Goal: Complete application form

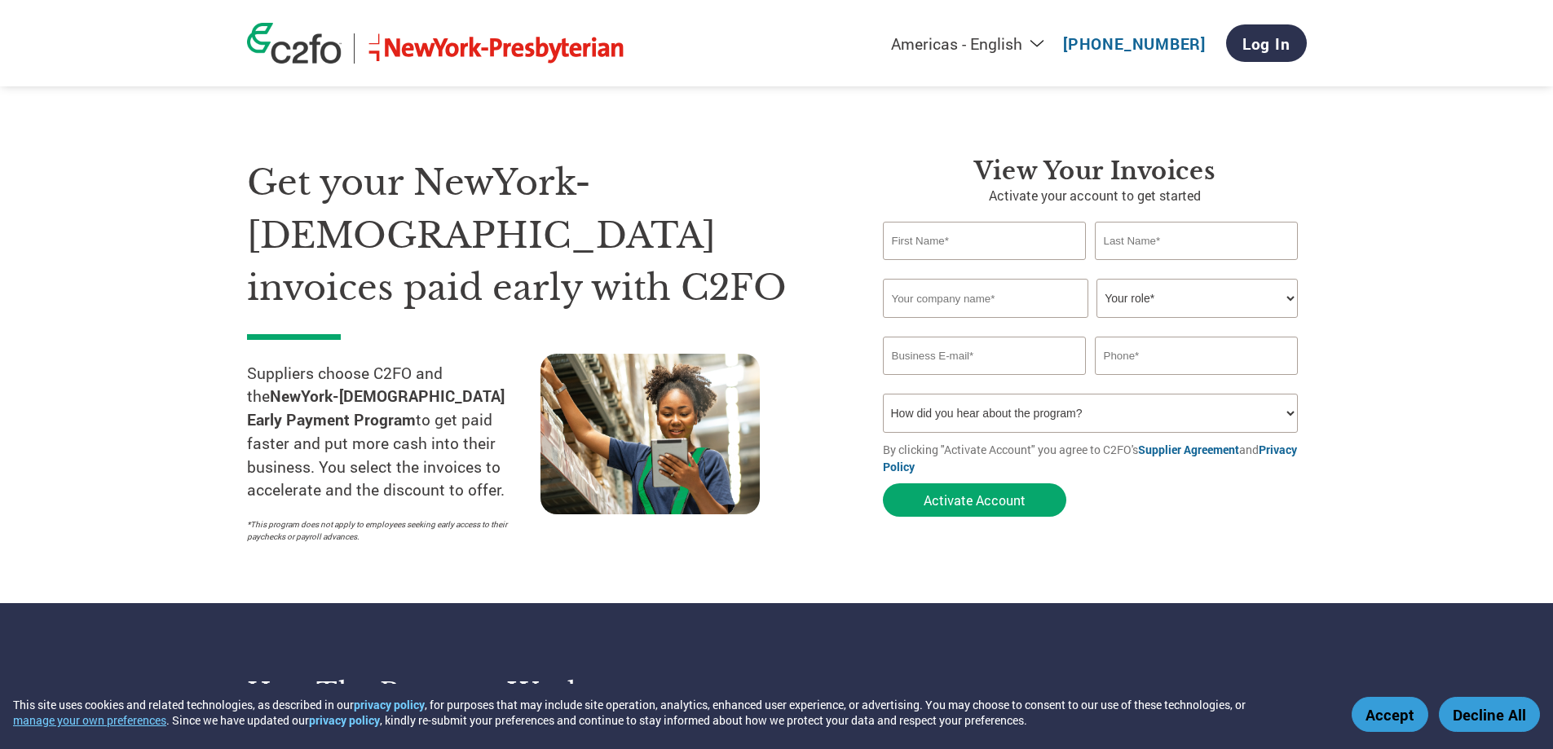
click at [940, 245] on input "text" at bounding box center [985, 241] width 204 height 38
type input "[PERSON_NAME]"
click at [1147, 240] on input "text" at bounding box center [1197, 241] width 204 height 38
type input "[PERSON_NAME]"
click at [958, 306] on input "text" at bounding box center [985, 298] width 205 height 39
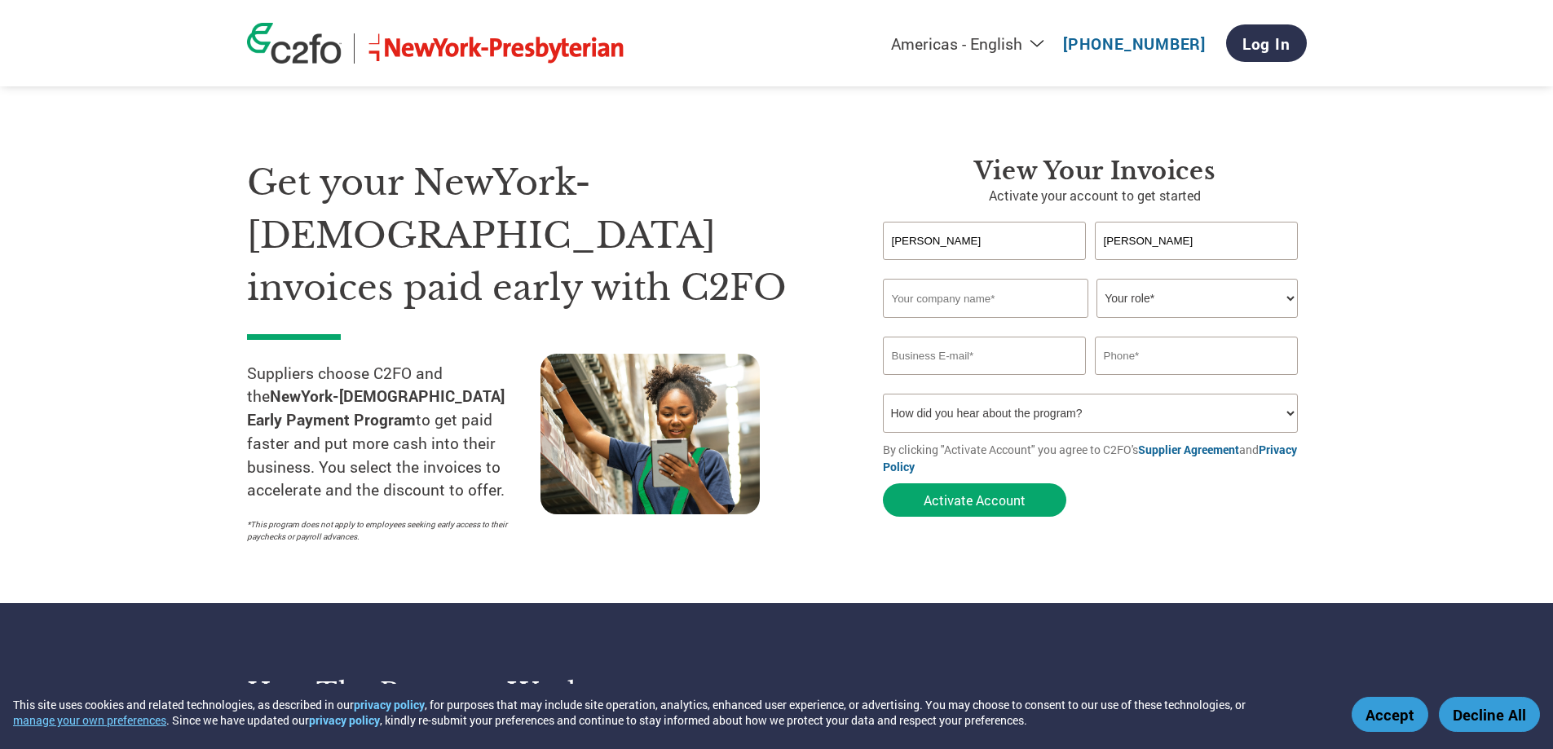
type input "Centese, Inc."
click at [1130, 303] on select "Your role* CFO Controller Credit Manager Finance Director Treasurer CEO Preside…" at bounding box center [1197, 298] width 201 height 39
select select "OFFICE_MANAGER"
click at [1097, 279] on select "Your role* CFO Controller Credit Manager Finance Director Treasurer CEO Preside…" at bounding box center [1197, 298] width 201 height 39
click at [993, 361] on input "email" at bounding box center [985, 356] width 204 height 38
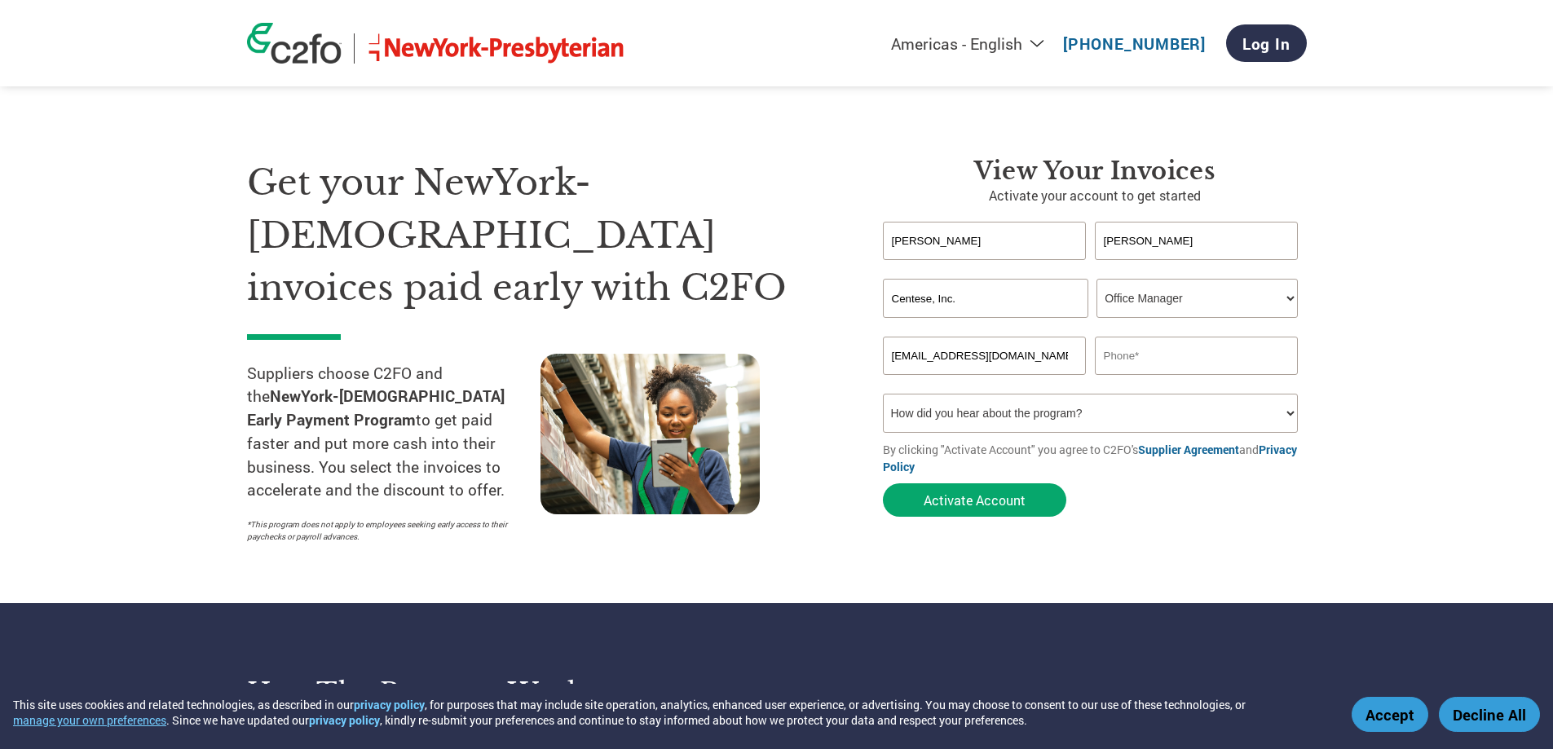
type input "[EMAIL_ADDRESS][DOMAIN_NAME]"
type input "4023489710"
click at [957, 419] on select "How did you hear about the program? Received a letter Email Social Media Online…" at bounding box center [1091, 413] width 416 height 39
select select "Email"
click at [883, 394] on select "How did you hear about the program? Received a letter Email Social Media Online…" at bounding box center [1091, 413] width 416 height 39
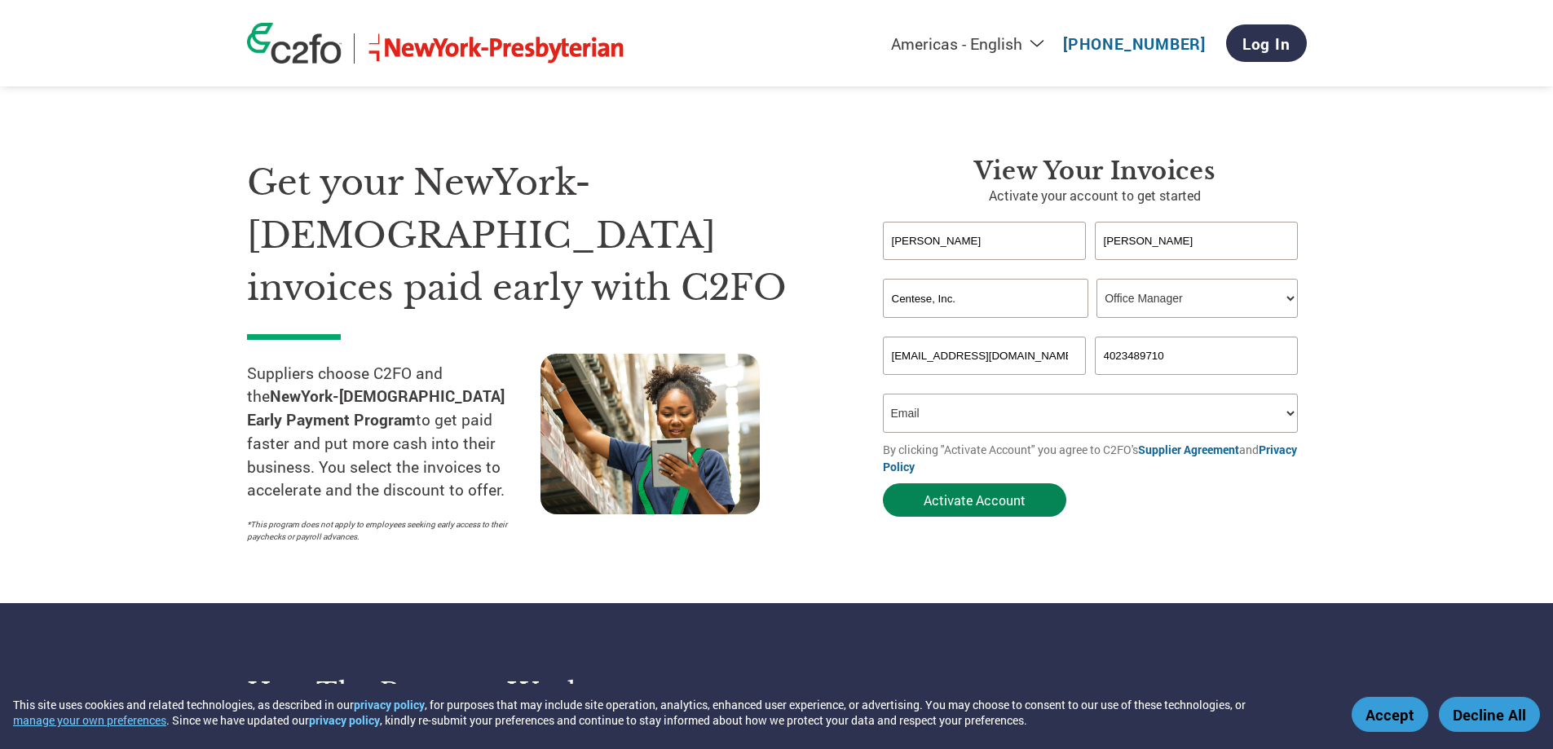
click at [951, 497] on button "Activate Account" at bounding box center [974, 500] width 183 height 33
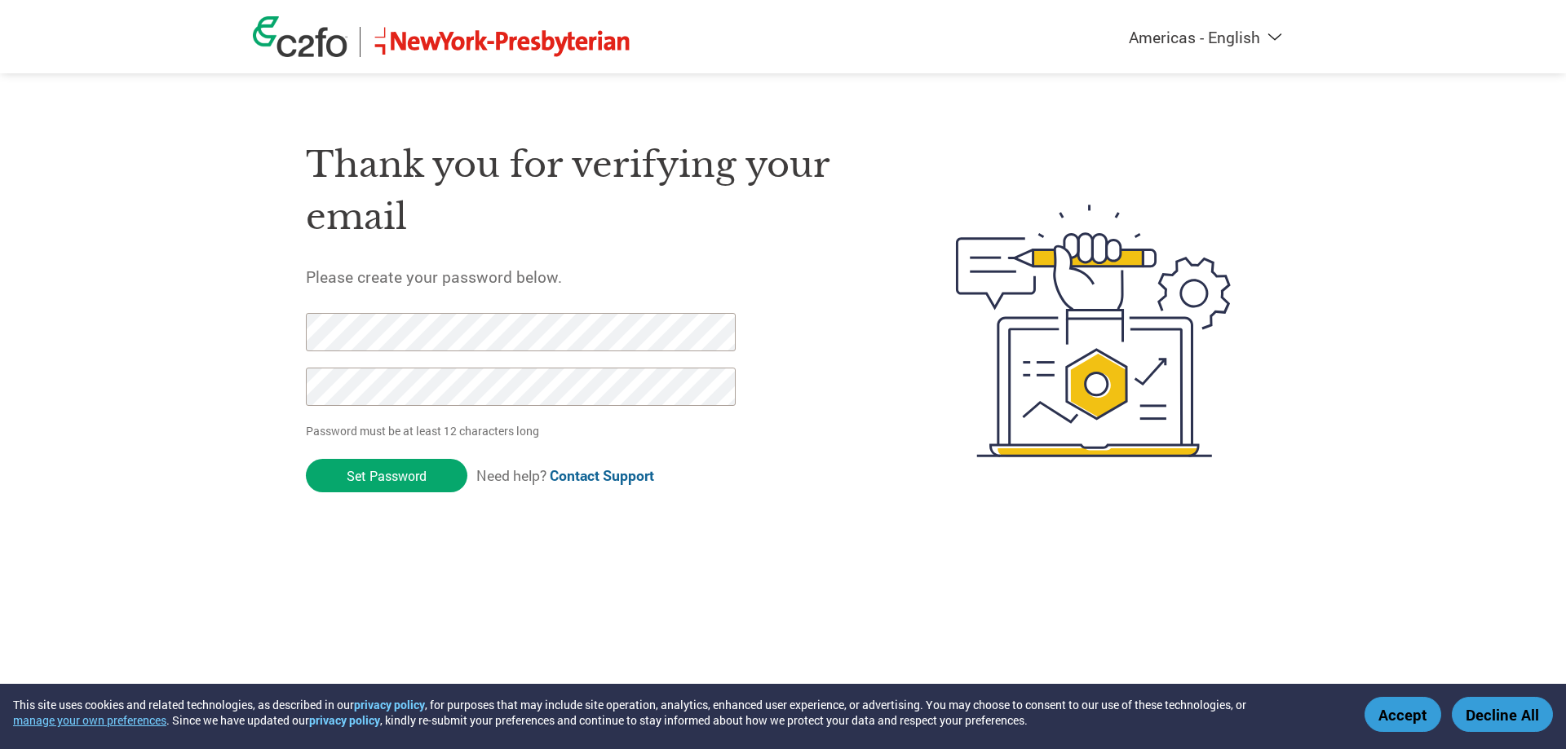
click at [1392, 710] on button "Accept" at bounding box center [1402, 714] width 77 height 35
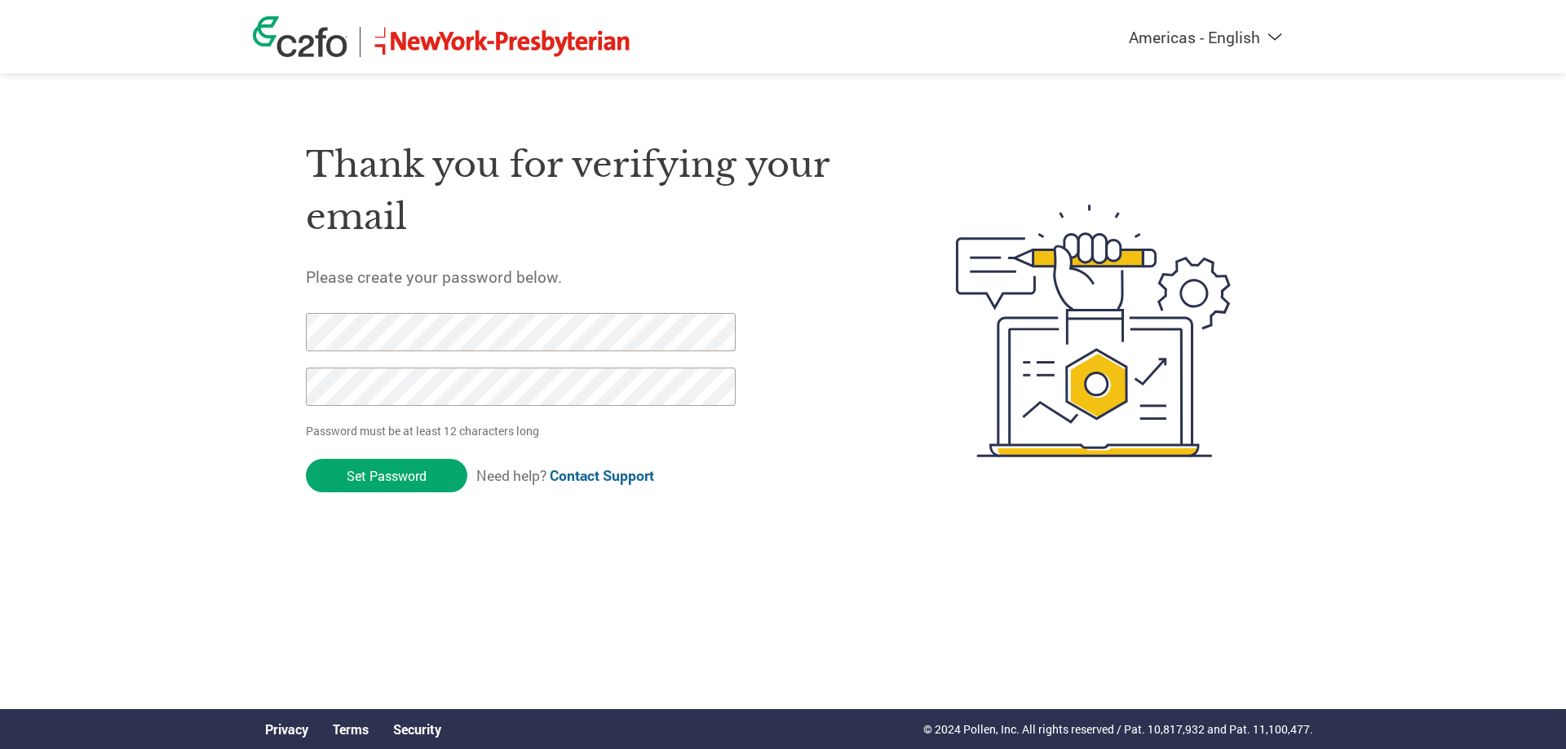
click at [217, 348] on div "Americas - English Américas - Español [GEOGRAPHIC_DATA] - Português Amériques -…" at bounding box center [783, 265] width 1566 height 531
click at [183, 392] on div "Americas - English Américas - Español Américas - Português Amériques - Français…" at bounding box center [783, 265] width 1566 height 531
click at [221, 396] on div "Americas - English Américas - Español Américas - Português Amériques - Français…" at bounding box center [783, 265] width 1566 height 531
click at [392, 471] on input "Set Password" at bounding box center [386, 475] width 161 height 33
